Goal: Navigation & Orientation: Find specific page/section

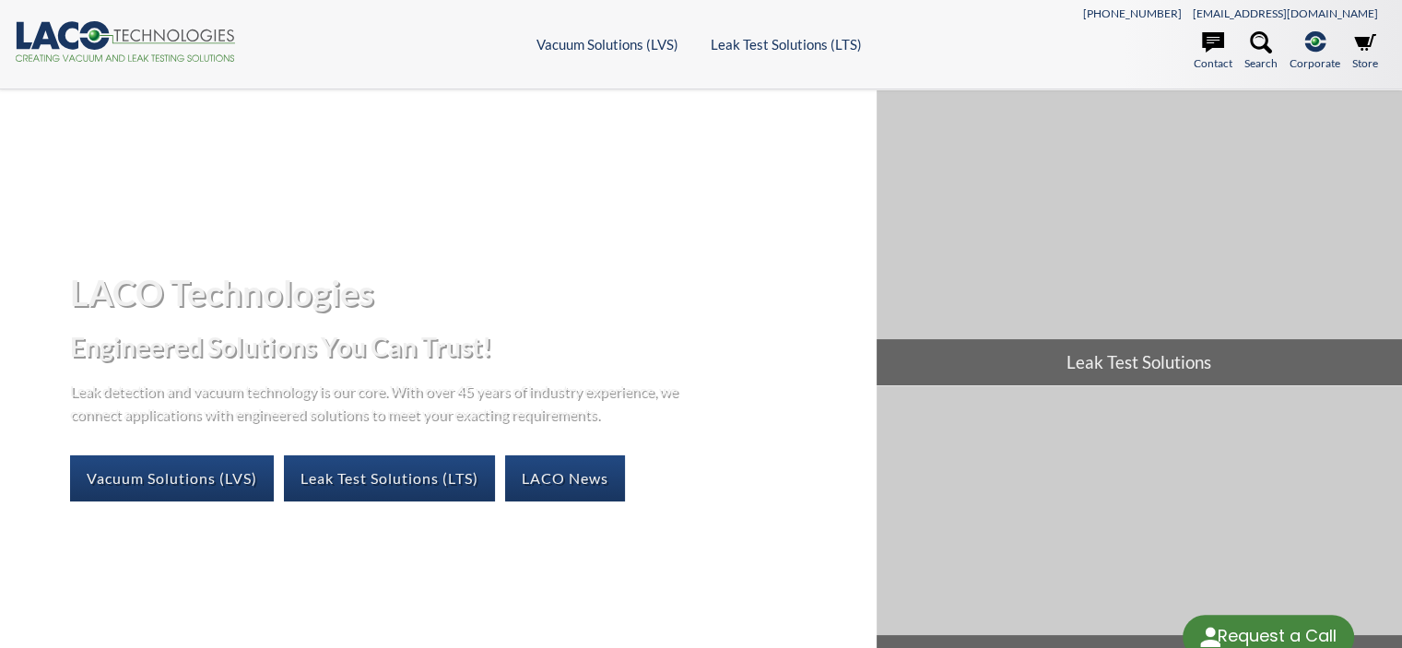
select select "Language Translate Widget"
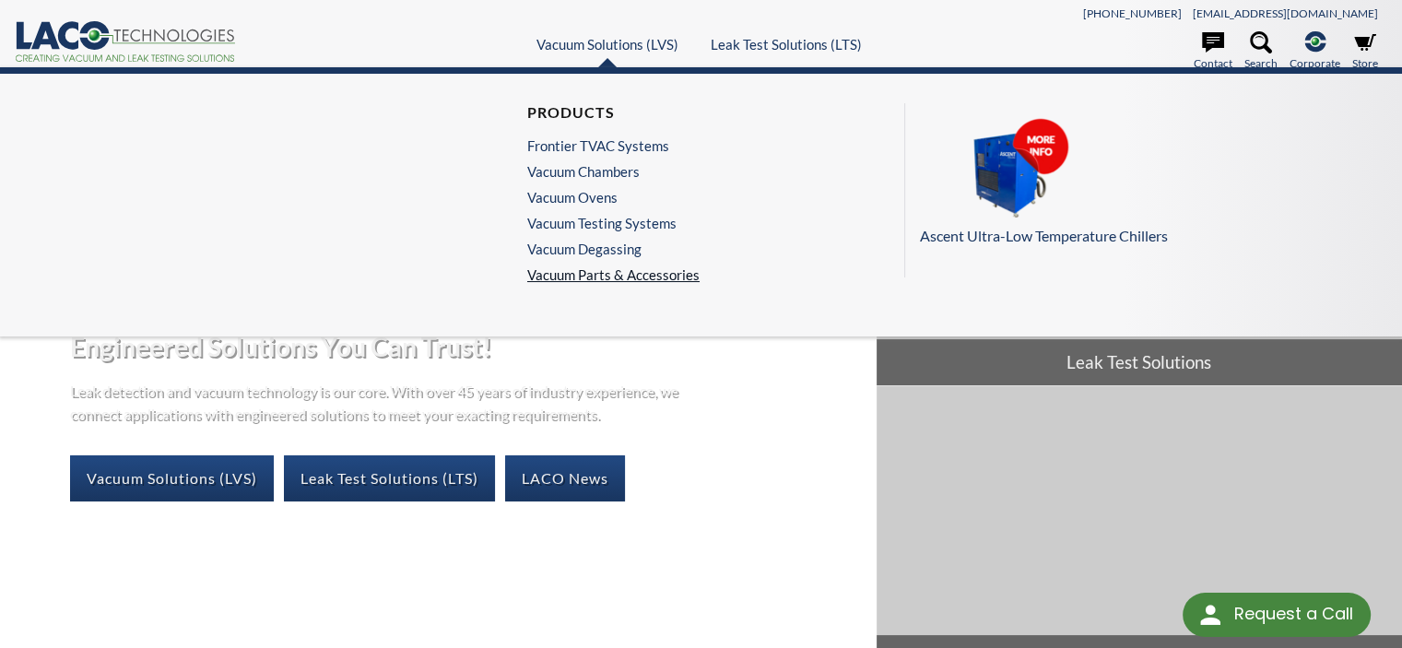
click at [593, 278] on link "Vacuum Parts & Accessories" at bounding box center [613, 274] width 172 height 17
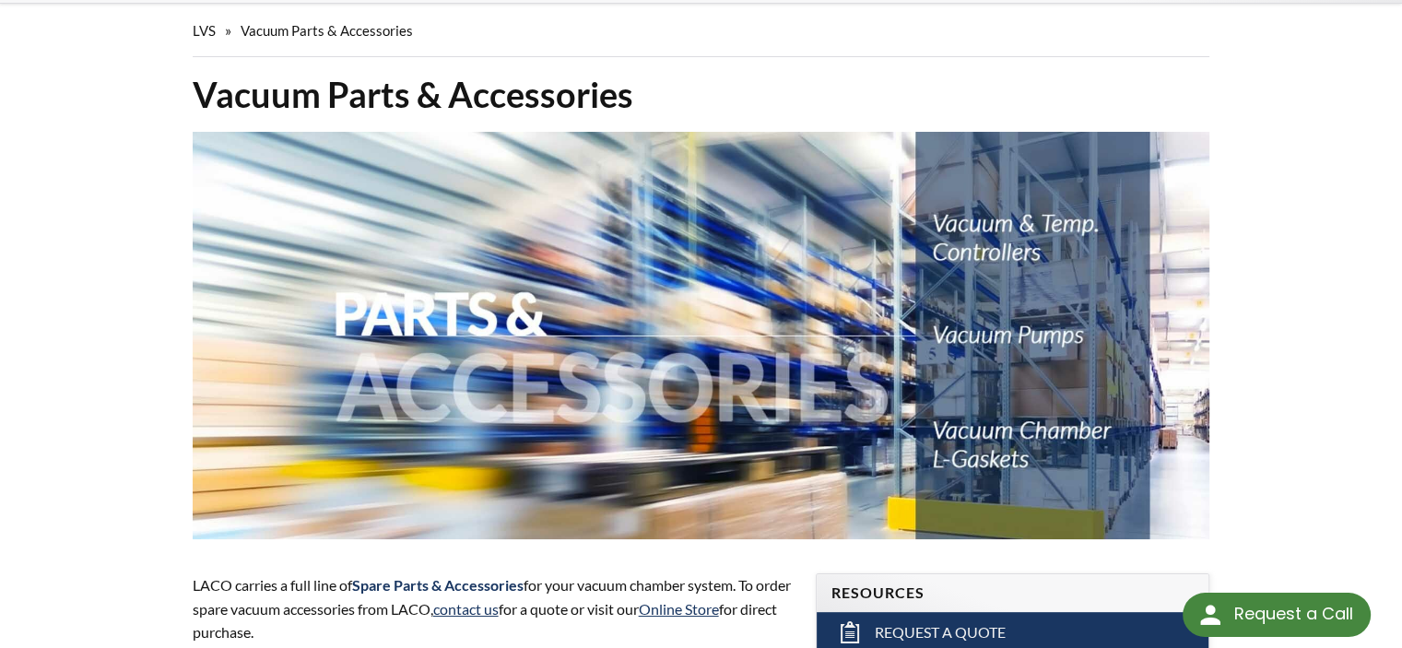
select select "Language Translate Widget"
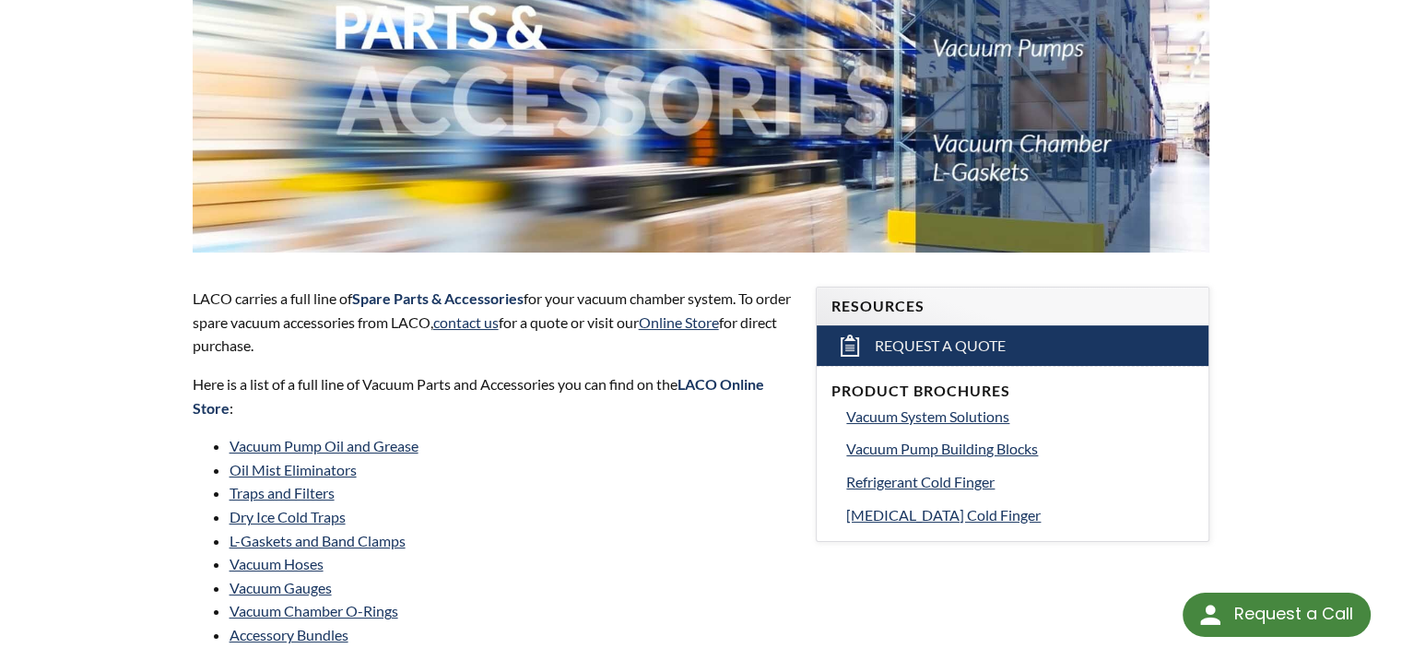
scroll to position [461, 0]
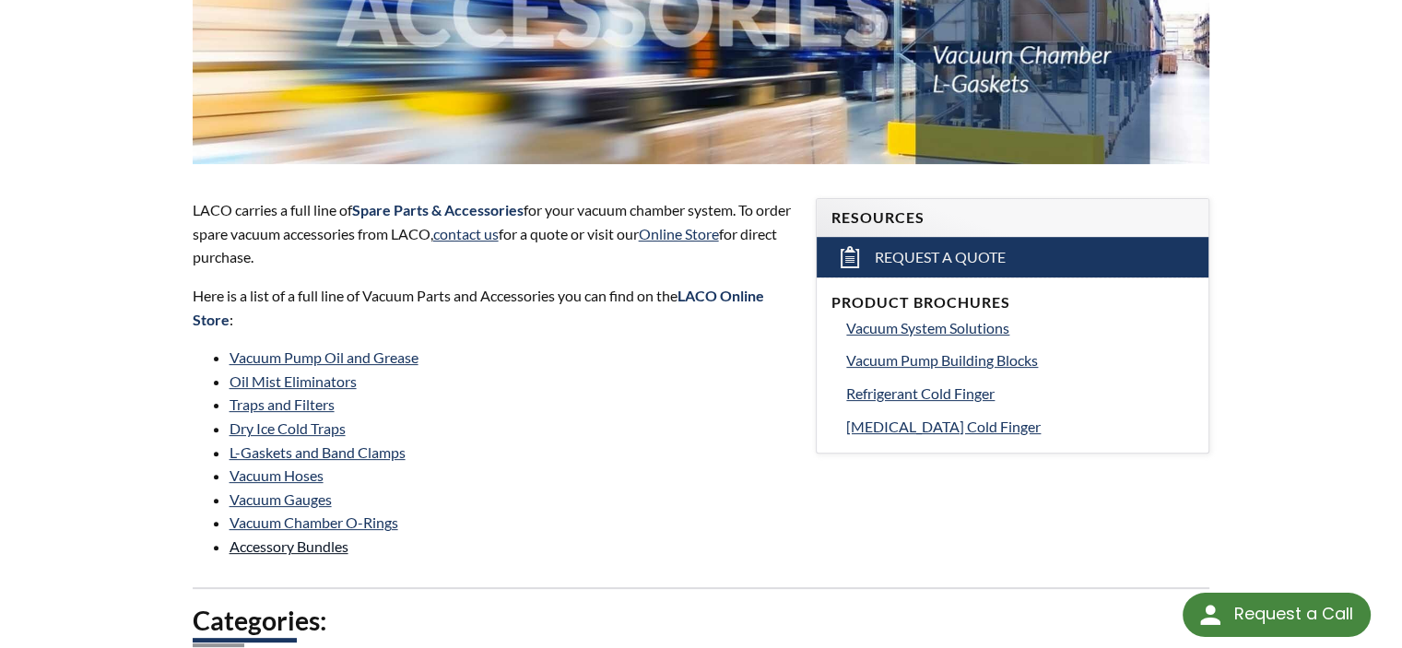
click at [273, 544] on link "Accessory Bundles" at bounding box center [289, 546] width 119 height 18
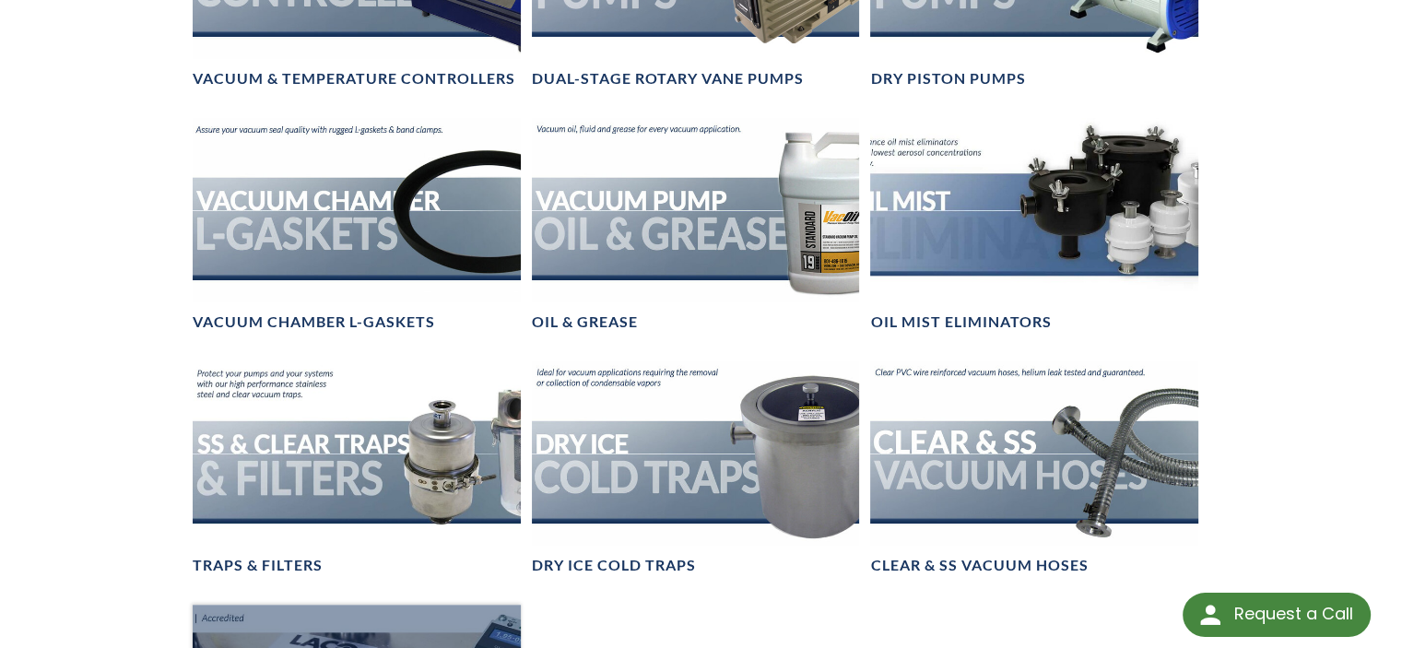
scroll to position [0, 0]
